Goal: Find specific page/section: Find specific page/section

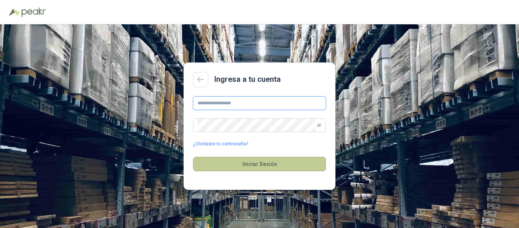
type input "**********"
click at [265, 162] on button "Iniciar Sesión" at bounding box center [259, 164] width 133 height 14
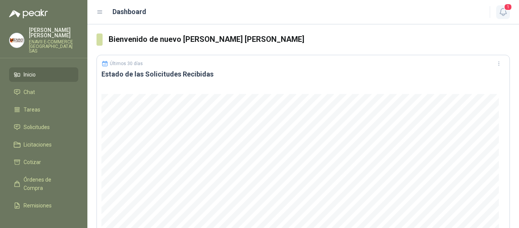
click at [501, 12] on icon "button" at bounding box center [503, 11] width 6 height 7
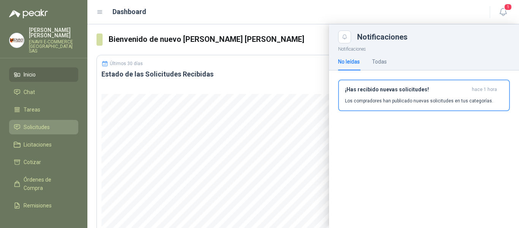
click at [44, 125] on span "Solicitudes" at bounding box center [37, 127] width 26 height 8
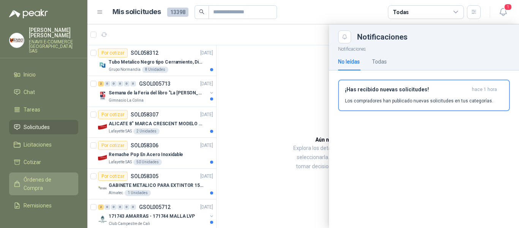
click at [39, 172] on link "Órdenes de Compra" at bounding box center [43, 183] width 69 height 23
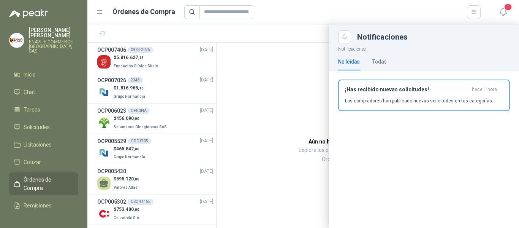
click at [158, 57] on div at bounding box center [303, 125] width 432 height 203
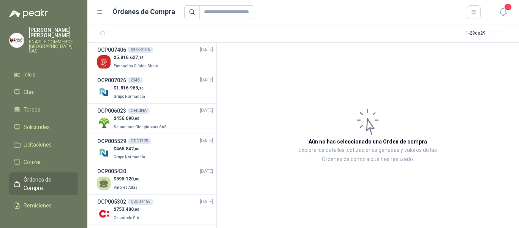
click at [158, 57] on div "$ 5.816.627 ,18 Fundación Clínica Shaio" at bounding box center [155, 62] width 116 height 16
